Goal: Browse casually

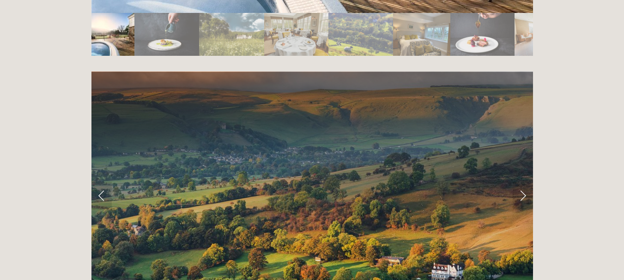
scroll to position [1739, 0]
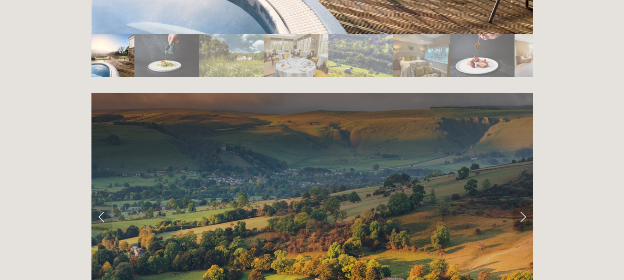
click at [525, 203] on link "Next Slide" at bounding box center [523, 217] width 20 height 28
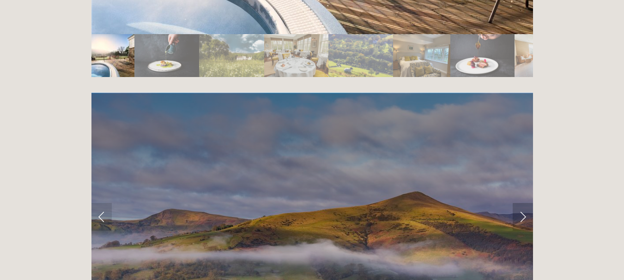
click at [525, 203] on link "Next Slide" at bounding box center [523, 217] width 20 height 28
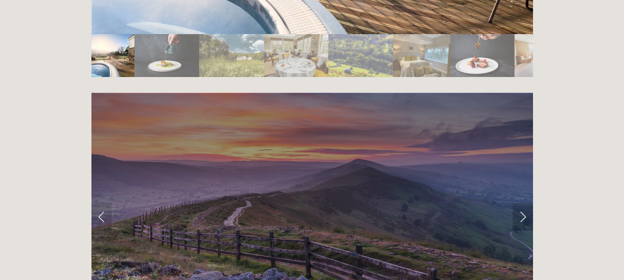
click at [525, 203] on link "Next Slide" at bounding box center [523, 217] width 20 height 28
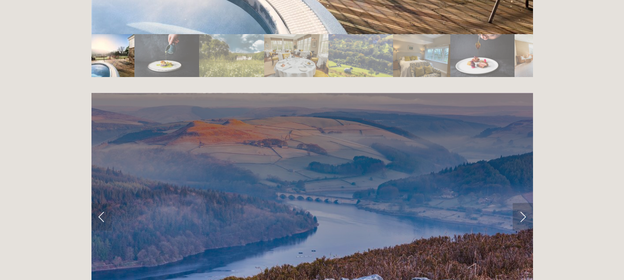
click at [525, 203] on link "Next Slide" at bounding box center [523, 217] width 20 height 28
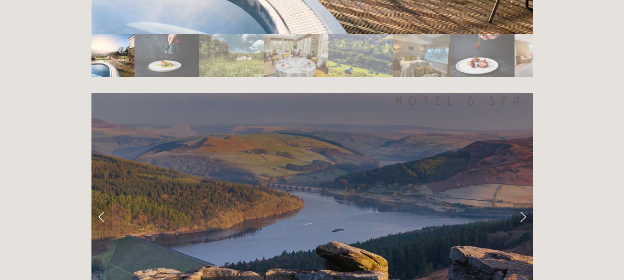
click at [525, 203] on link "Next Slide" at bounding box center [523, 217] width 20 height 28
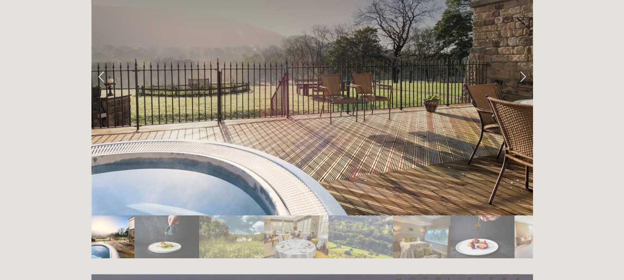
scroll to position [1499, 0]
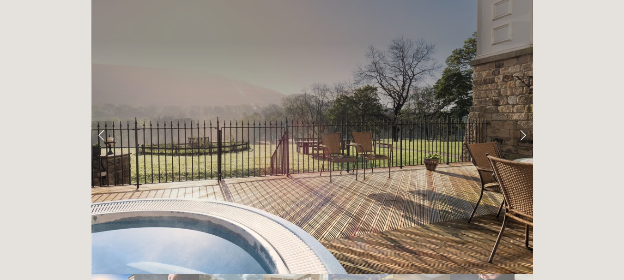
click at [523, 121] on link "Next Slide" at bounding box center [523, 135] width 20 height 28
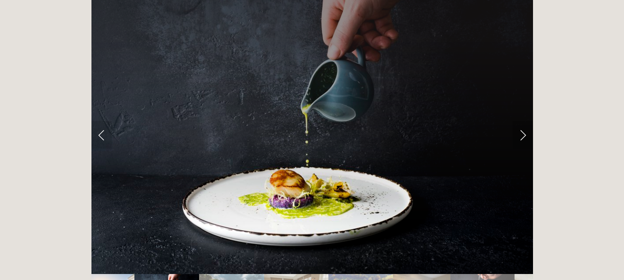
click at [523, 121] on link "Next Slide" at bounding box center [523, 135] width 20 height 28
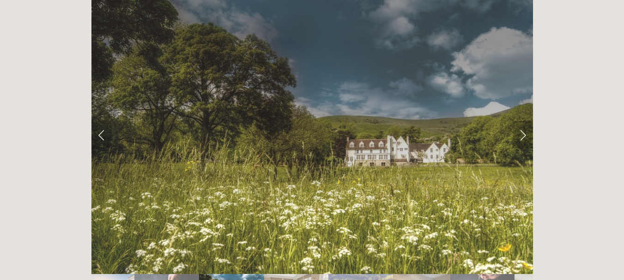
click at [523, 121] on link "Next Slide" at bounding box center [523, 135] width 20 height 28
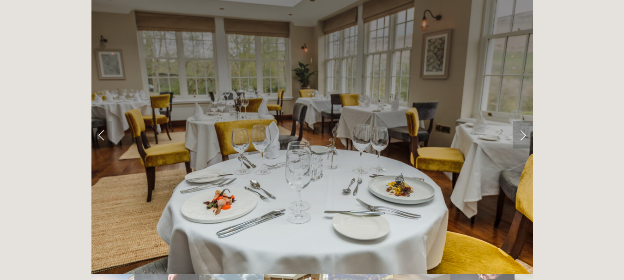
click at [523, 121] on link "Next Slide" at bounding box center [523, 135] width 20 height 28
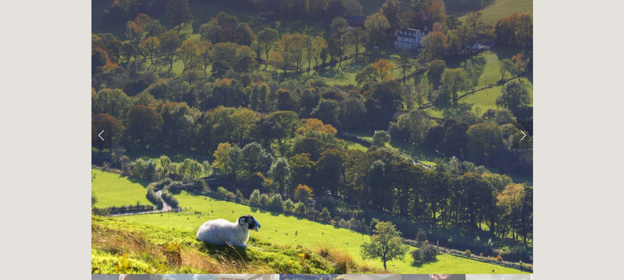
click at [523, 121] on link "Next Slide" at bounding box center [523, 135] width 20 height 28
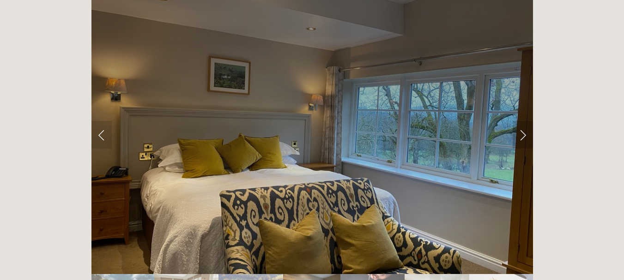
click at [523, 121] on link "Next Slide" at bounding box center [523, 135] width 20 height 28
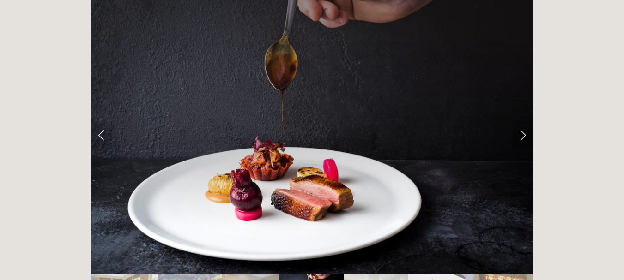
click at [523, 121] on link "Next Slide" at bounding box center [523, 135] width 20 height 28
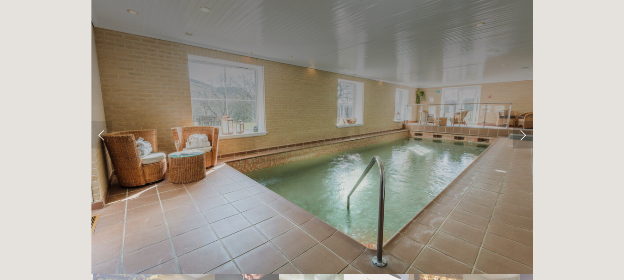
click at [523, 121] on link "Next Slide" at bounding box center [523, 135] width 20 height 28
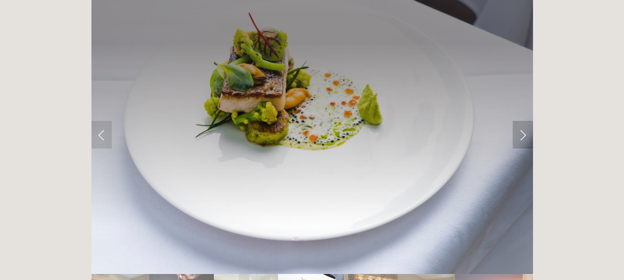
click at [523, 121] on link "Next Slide" at bounding box center [523, 135] width 20 height 28
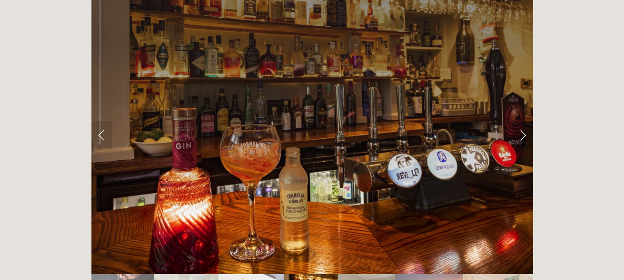
click at [523, 121] on link "Next Slide" at bounding box center [523, 135] width 20 height 28
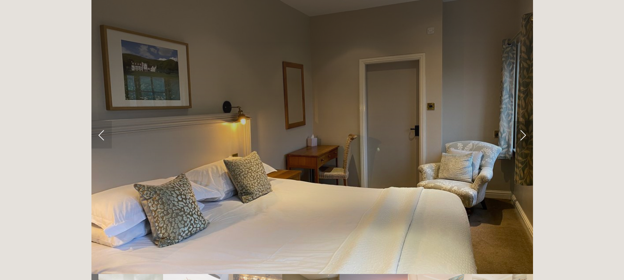
click at [523, 121] on link "Next Slide" at bounding box center [523, 135] width 20 height 28
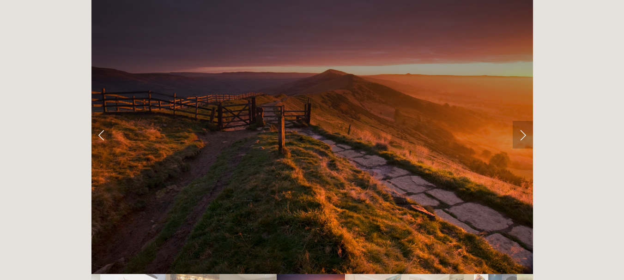
click at [523, 121] on link "Next Slide" at bounding box center [523, 135] width 20 height 28
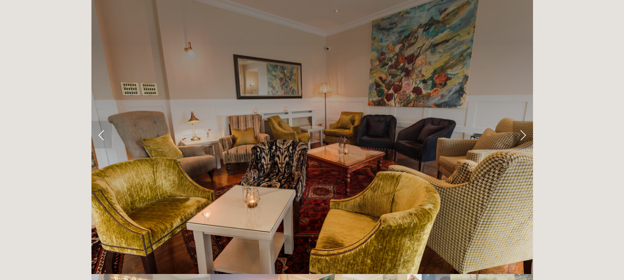
click at [523, 121] on link "Next Slide" at bounding box center [523, 135] width 20 height 28
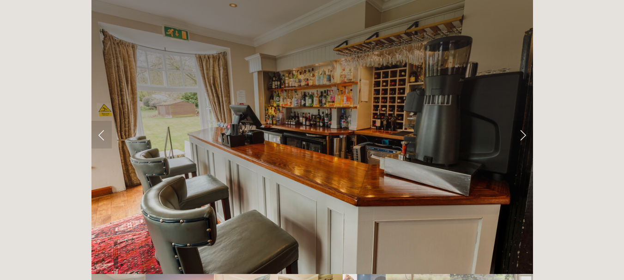
click at [523, 121] on link "Next Slide" at bounding box center [523, 135] width 20 height 28
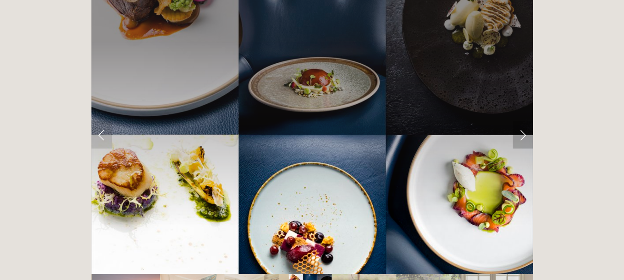
click at [523, 121] on link "Next Slide" at bounding box center [523, 135] width 20 height 28
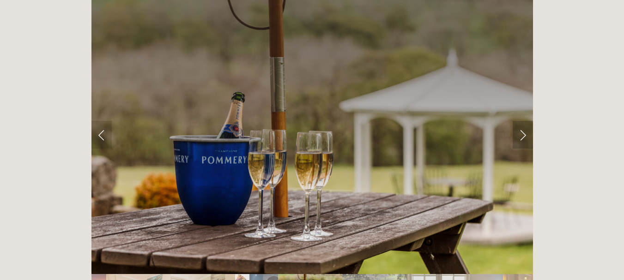
click at [523, 121] on link "Next Slide" at bounding box center [523, 135] width 20 height 28
